Goal: Information Seeking & Learning: Learn about a topic

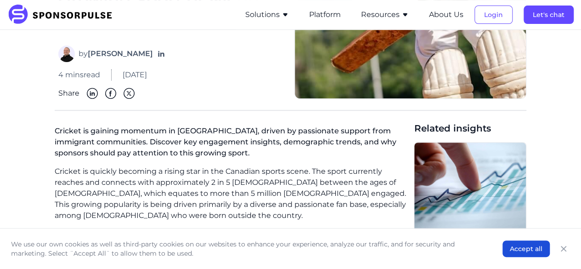
scroll to position [142, 0]
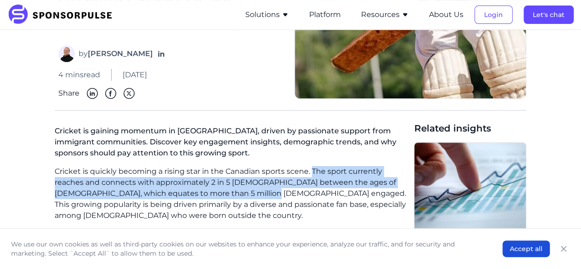
drag, startPoint x: 313, startPoint y: 145, endPoint x: 268, endPoint y: 169, distance: 50.4
click at [268, 169] on p "Cricket is quickly becoming a rising star in the Canadian sports scene. The spo…" at bounding box center [231, 193] width 352 height 55
copy p "The sport currently reaches and connects with approximately 2 in 5 [DEMOGRAPHIC…"
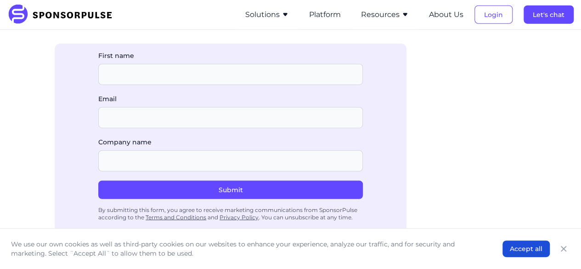
scroll to position [1115, 0]
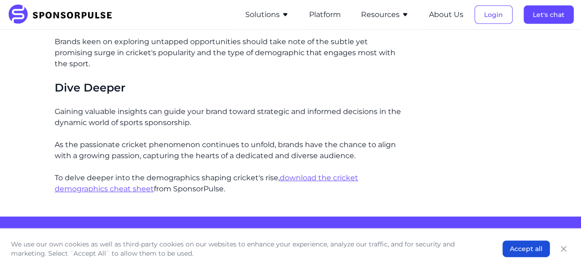
scroll to position [1466, 0]
